Goal: Navigation & Orientation: Find specific page/section

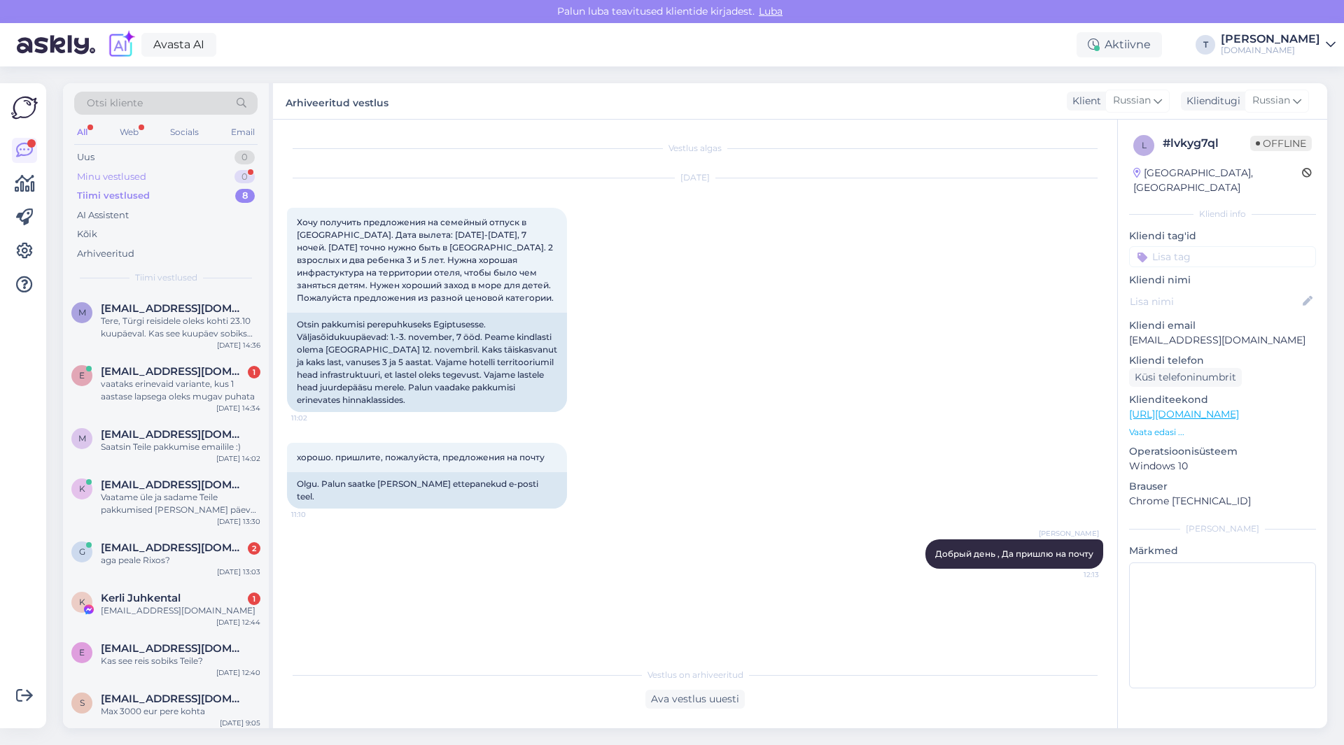
click at [123, 170] on div "Minu vestlused 0" at bounding box center [165, 177] width 183 height 20
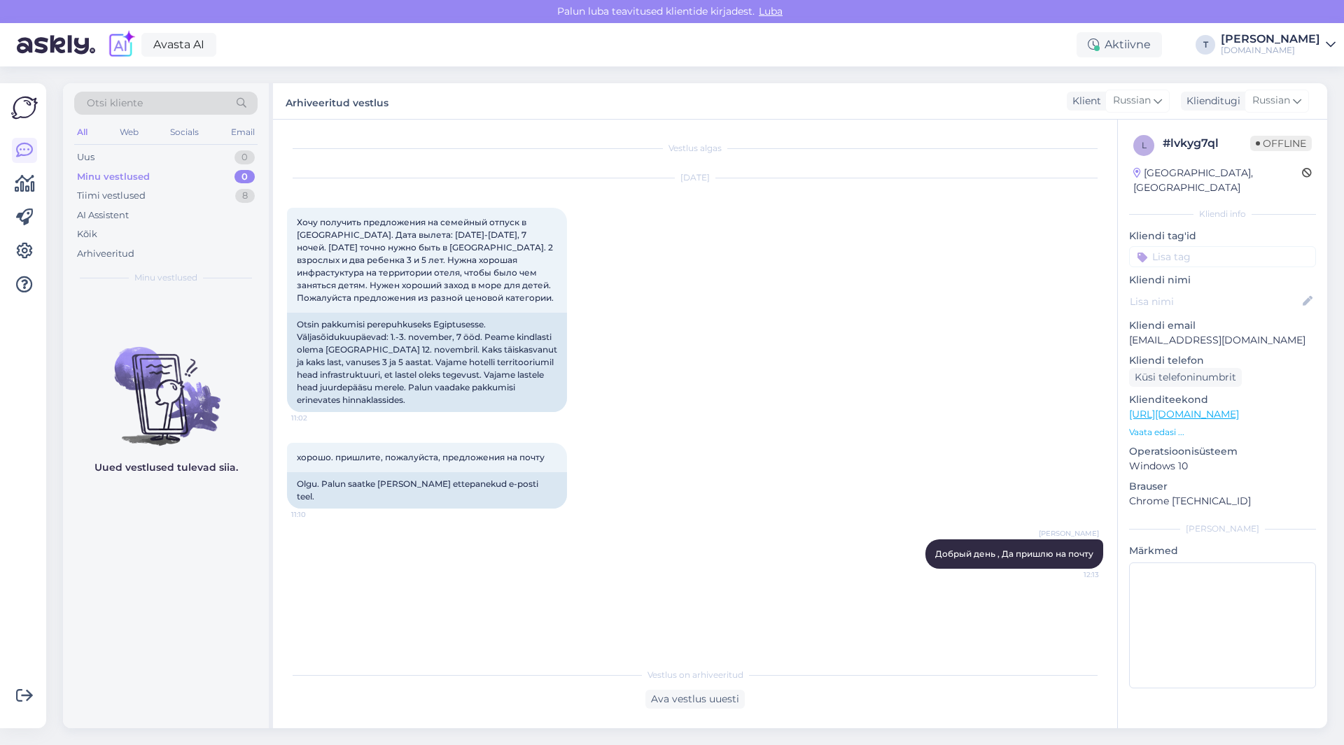
click at [123, 170] on div "Minu vestlused" at bounding box center [113, 177] width 73 height 14
click at [154, 196] on div "Tiimi vestlused 8" at bounding box center [165, 196] width 183 height 20
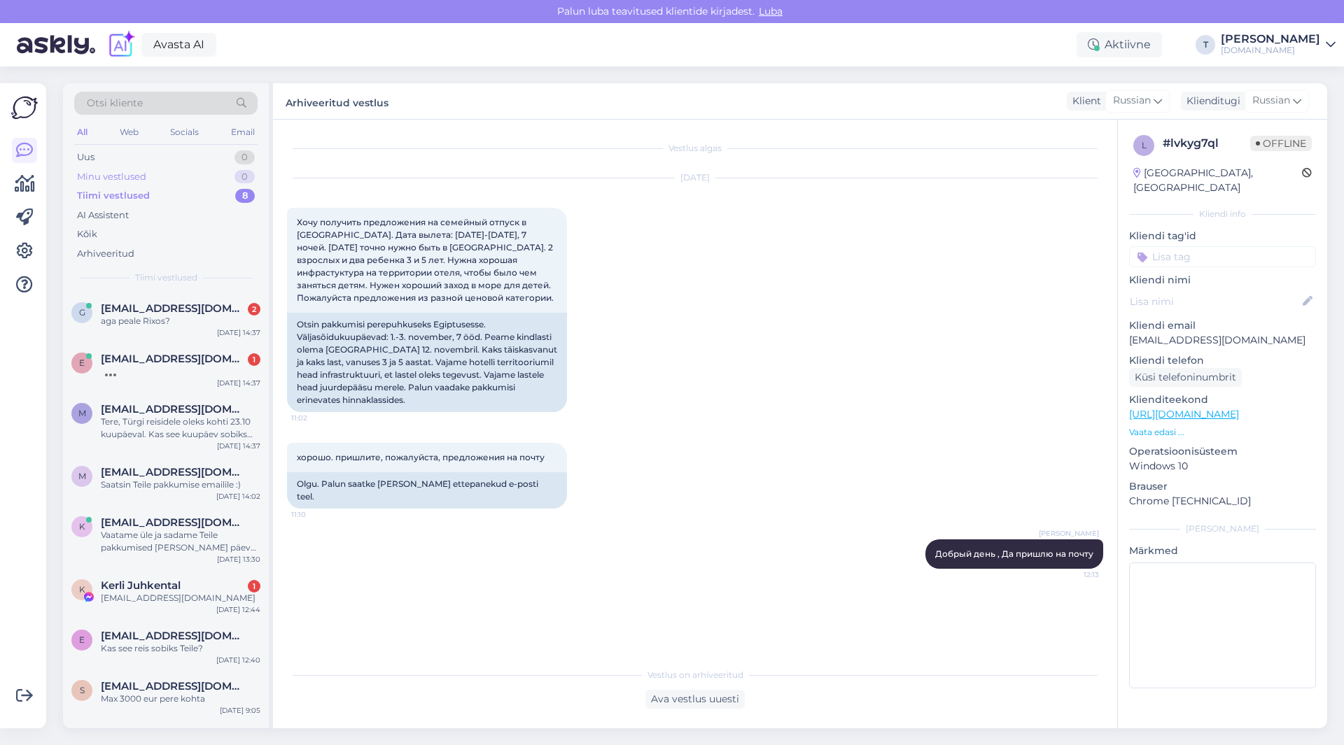
click at [175, 167] on div "Minu vestlused 0" at bounding box center [165, 177] width 183 height 20
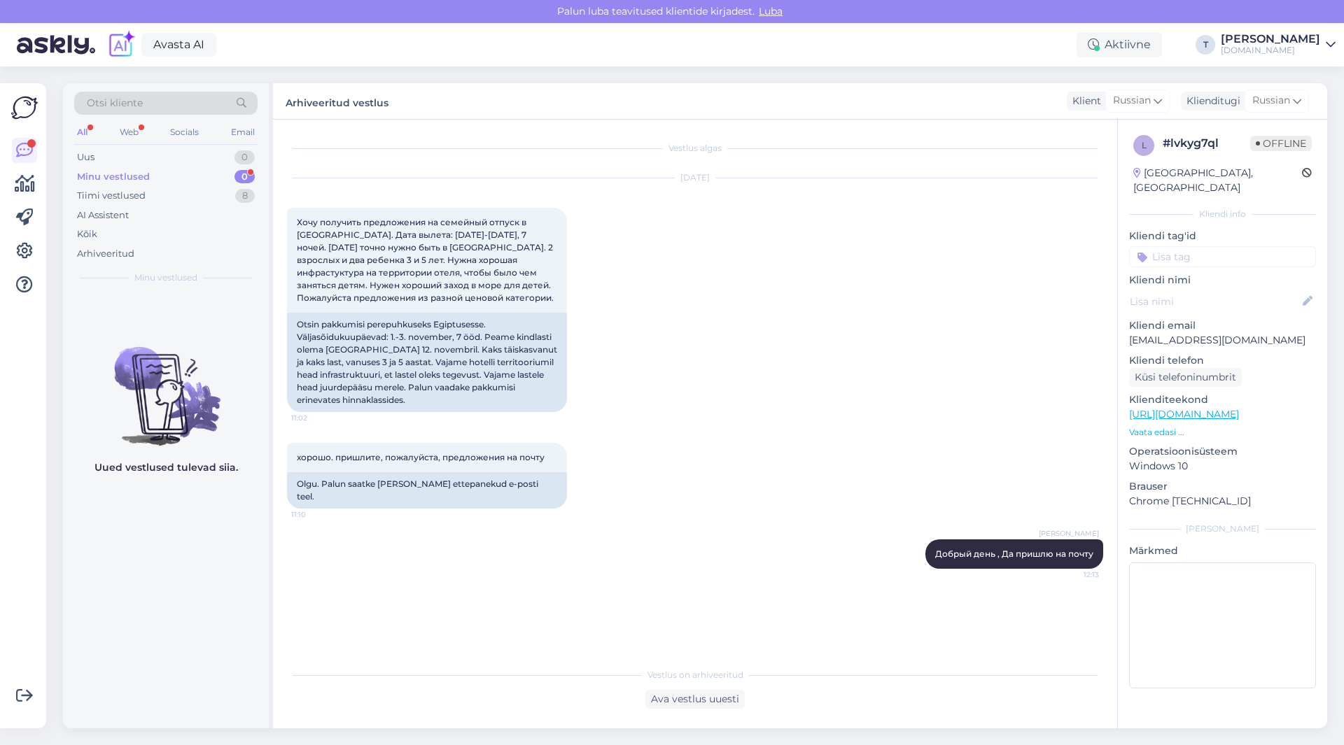
click at [209, 176] on div "Minu vestlused 0" at bounding box center [165, 177] width 183 height 20
click at [1162, 426] on p "Vaata edasi ..." at bounding box center [1222, 432] width 187 height 13
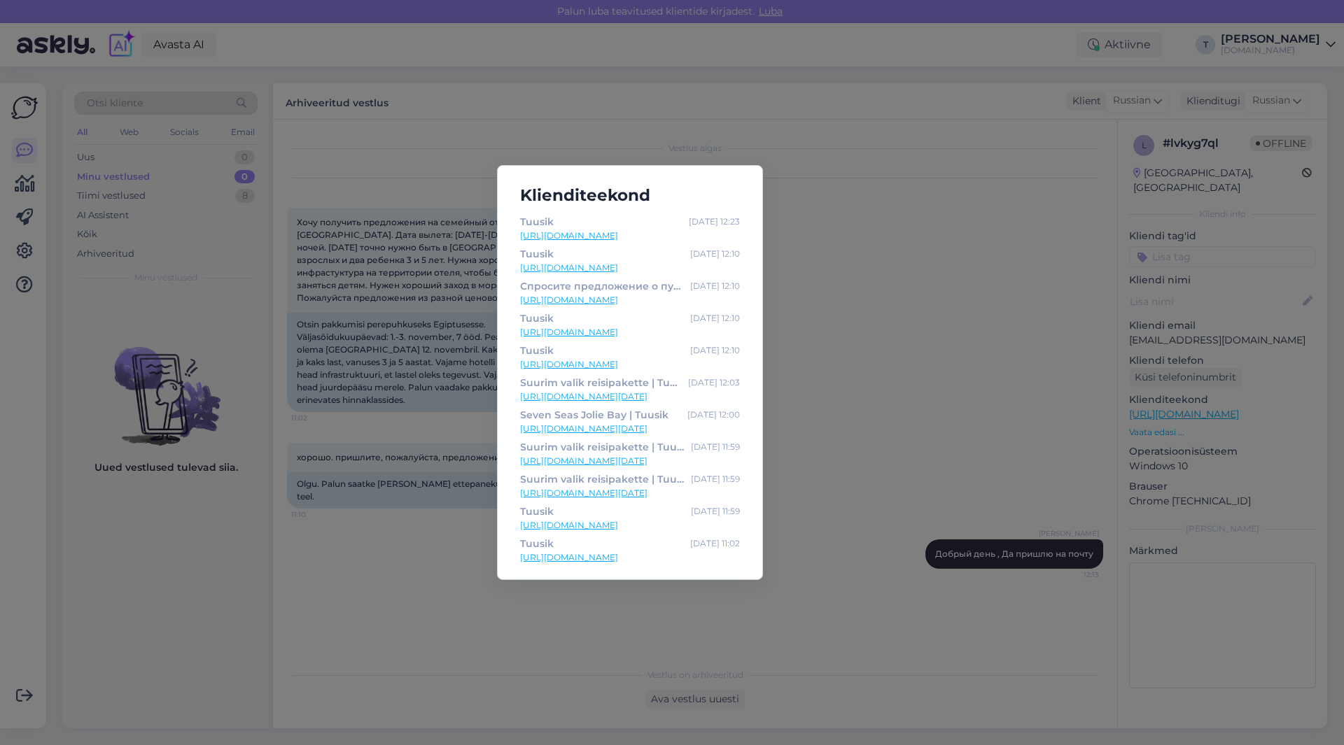
click at [907, 406] on div "Klienditeekond Tuusik [DATE] 12:23 [URL][DOMAIN_NAME] [PERSON_NAME] [DATE] 12:1…" at bounding box center [672, 372] width 1344 height 745
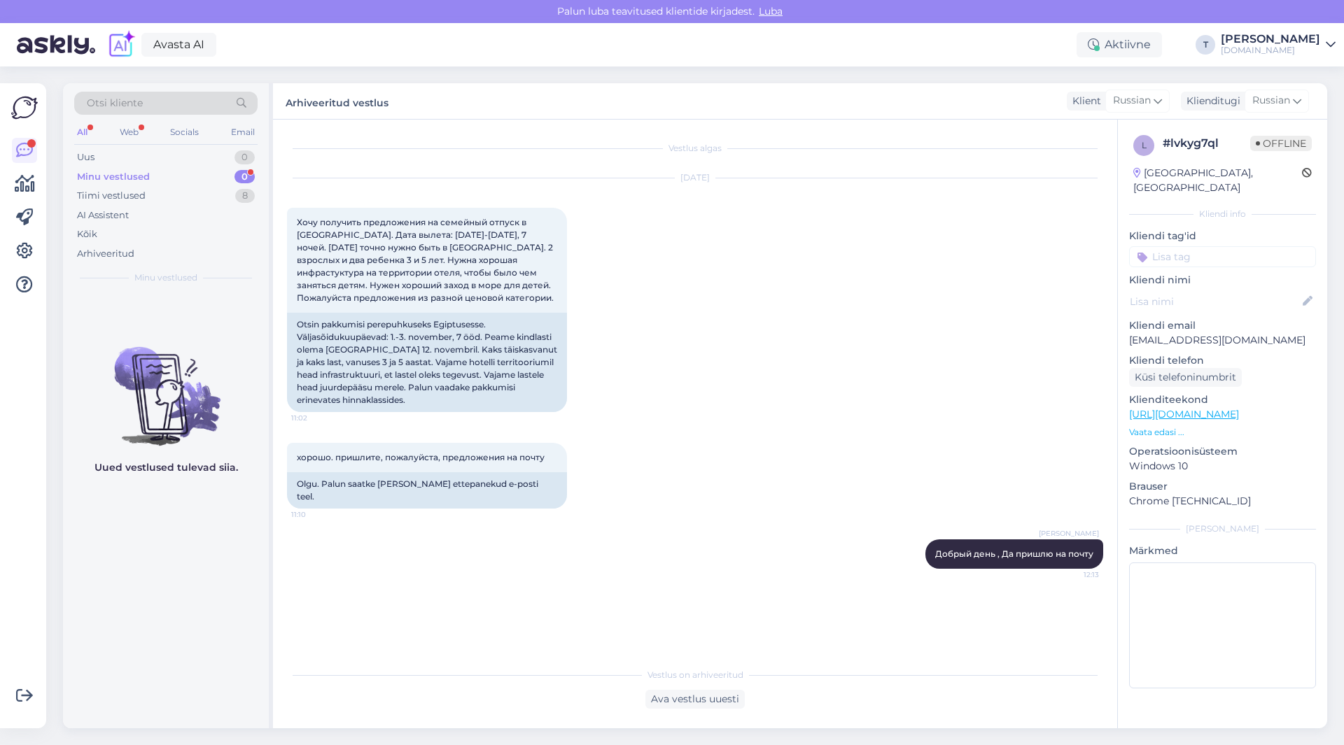
click at [178, 171] on div "Minu vestlused 0" at bounding box center [165, 177] width 183 height 20
click at [236, 203] on div "Tiimi vestlused 8" at bounding box center [165, 196] width 183 height 20
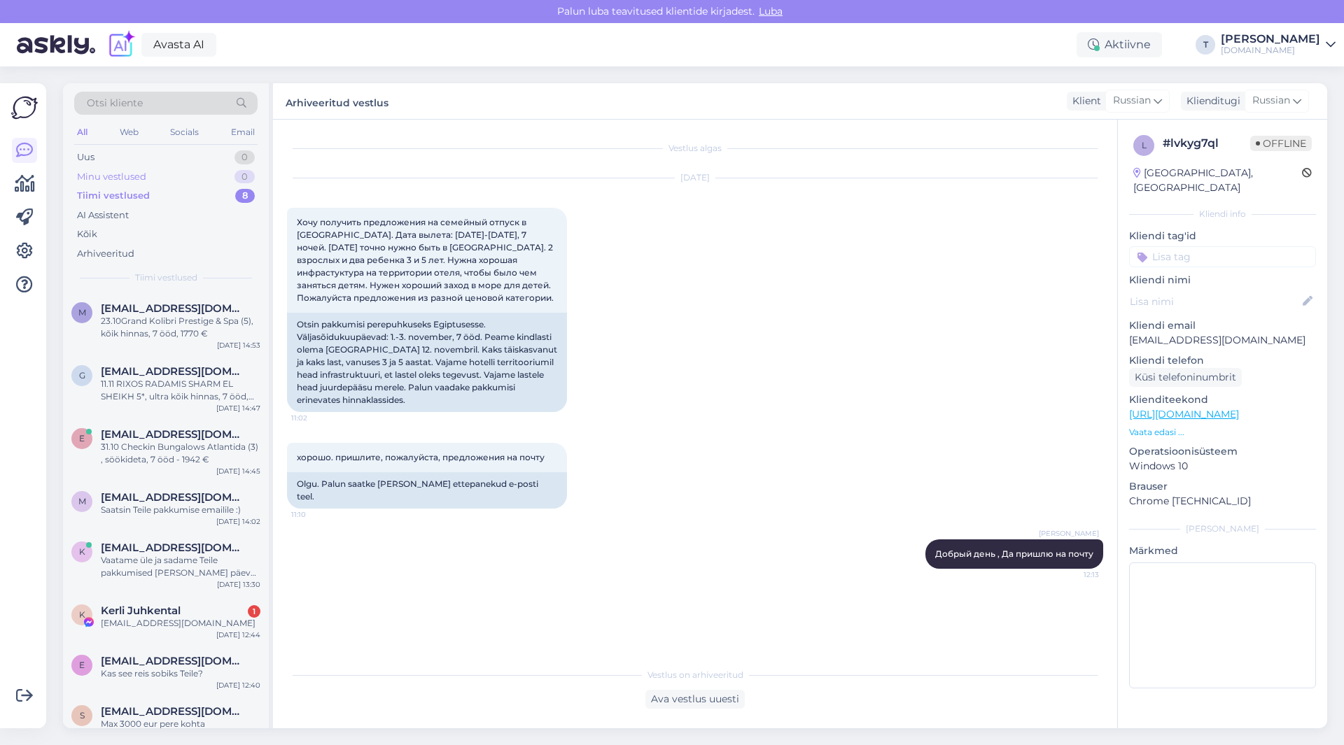
click at [213, 178] on div "Minu vestlused 0" at bounding box center [165, 177] width 183 height 20
